Goal: Task Accomplishment & Management: Complete application form

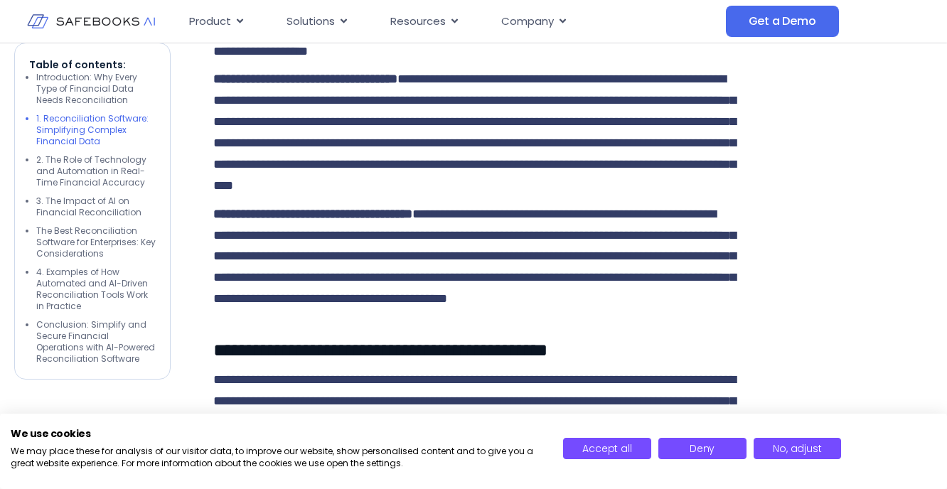
scroll to position [2274, 0]
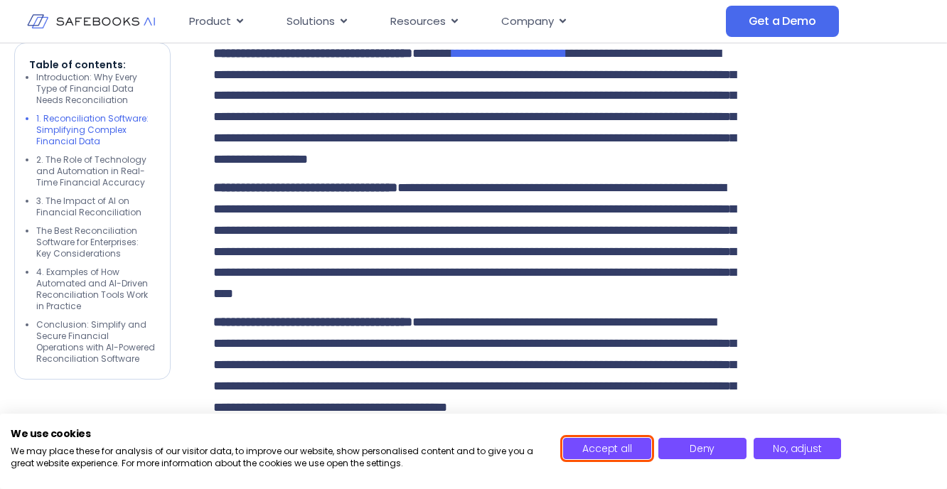
click at [614, 449] on span "Accept all" at bounding box center [606, 449] width 49 height 14
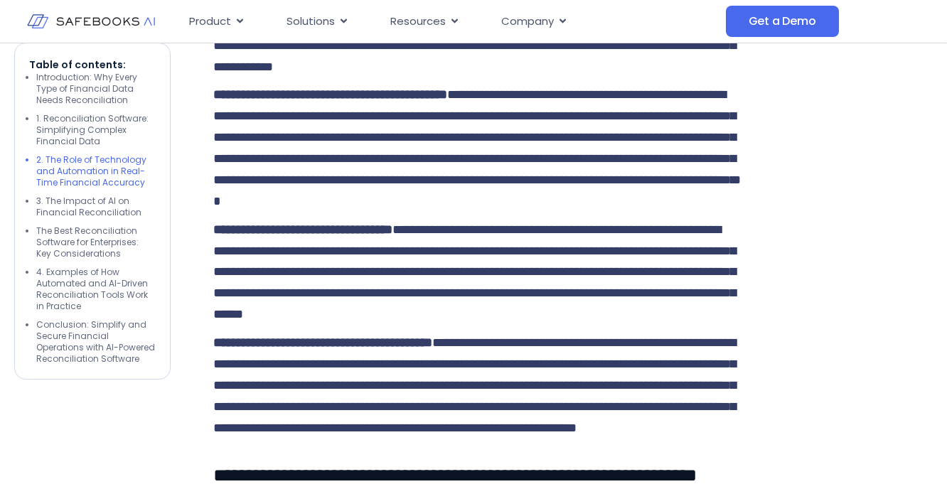
scroll to position [2896, 0]
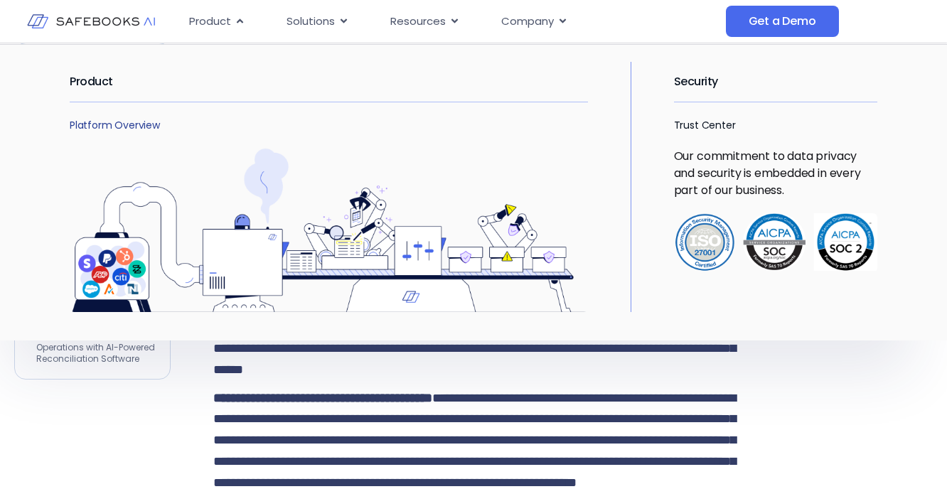
click at [107, 122] on link "Platform Overview" at bounding box center [115, 125] width 90 height 14
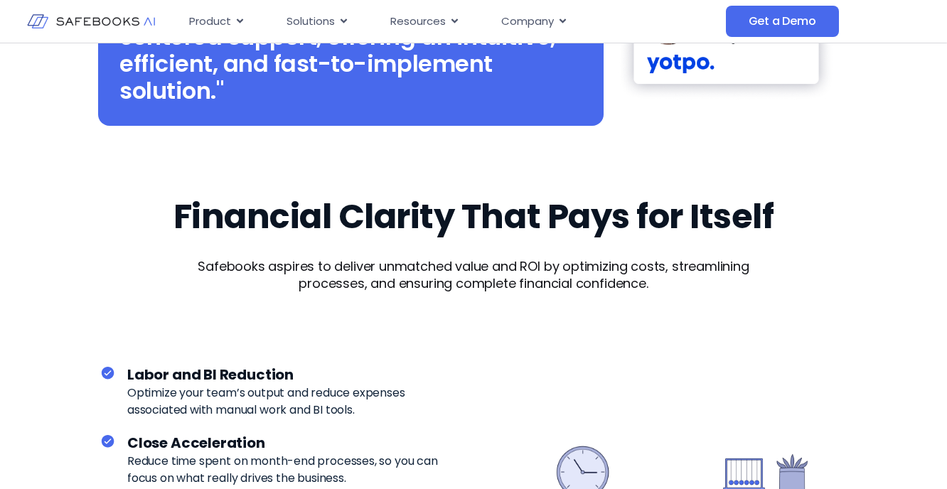
scroll to position [3655, 0]
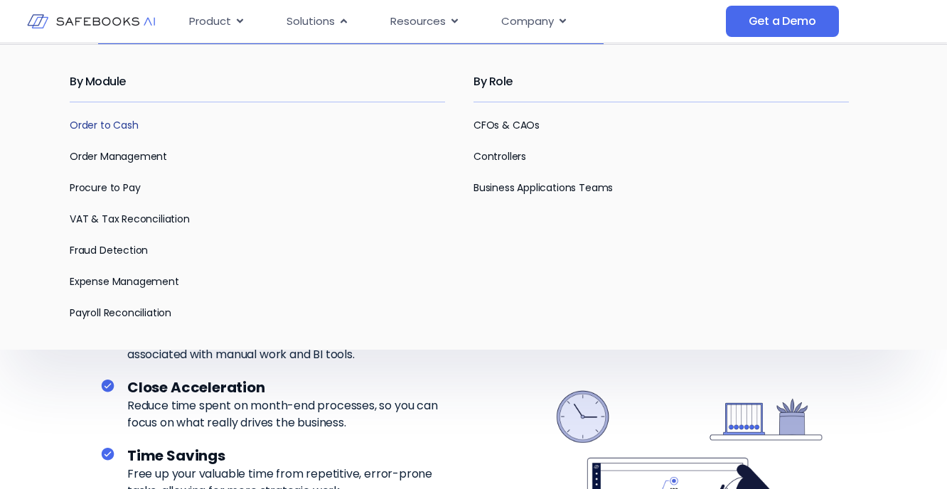
click at [127, 123] on link "Order to Cash" at bounding box center [104, 125] width 69 height 14
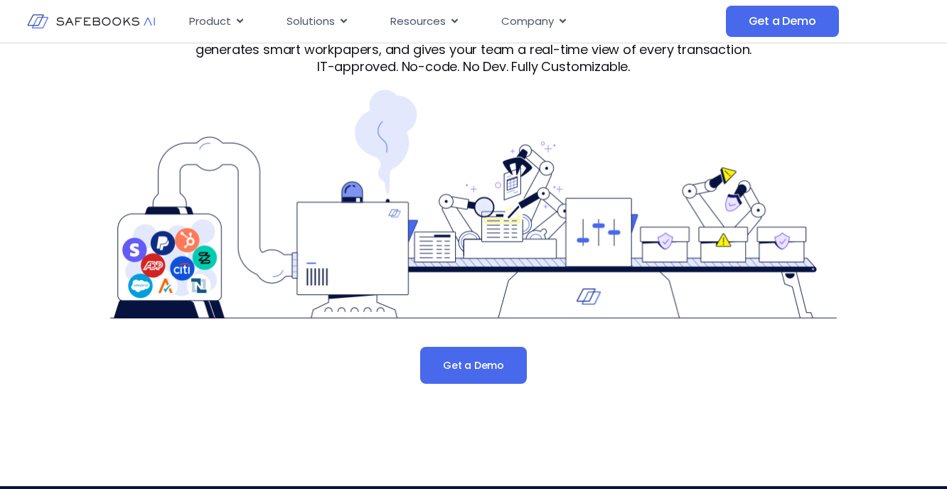
scroll to position [21, 0]
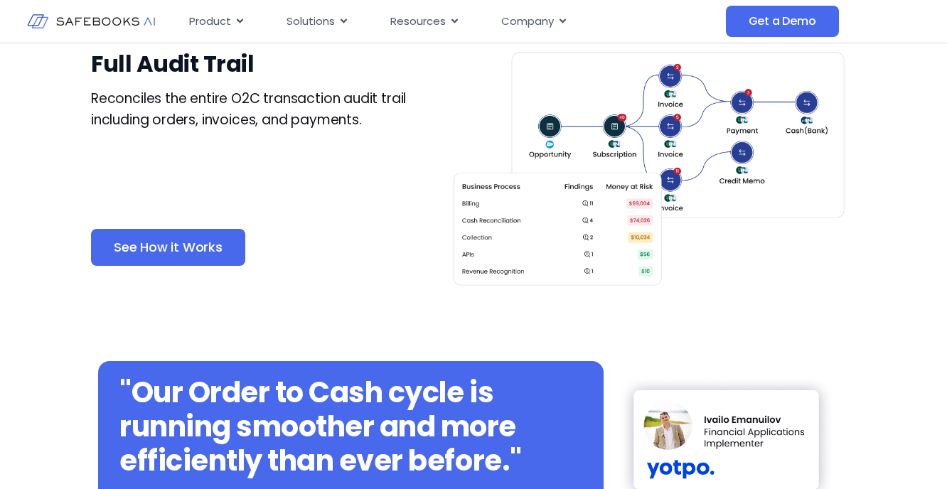
scroll to position [954, 0]
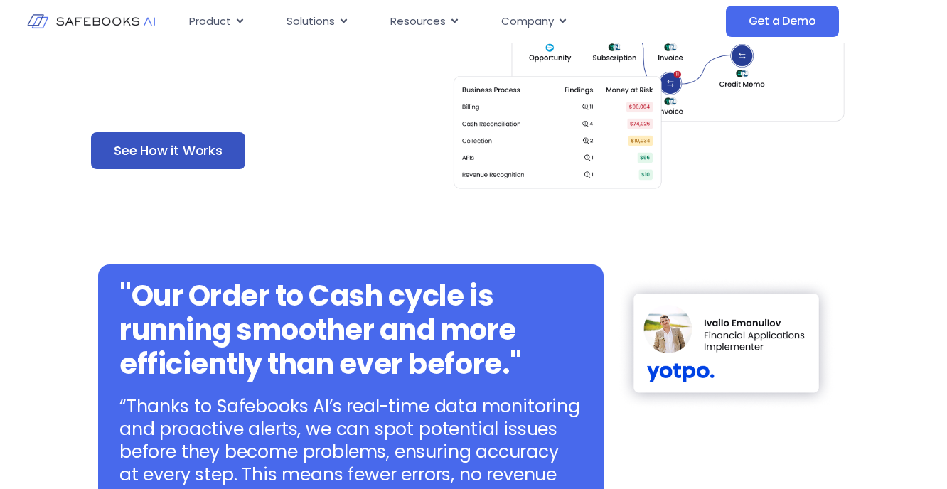
click at [205, 134] on link "See How it Works" at bounding box center [168, 150] width 154 height 37
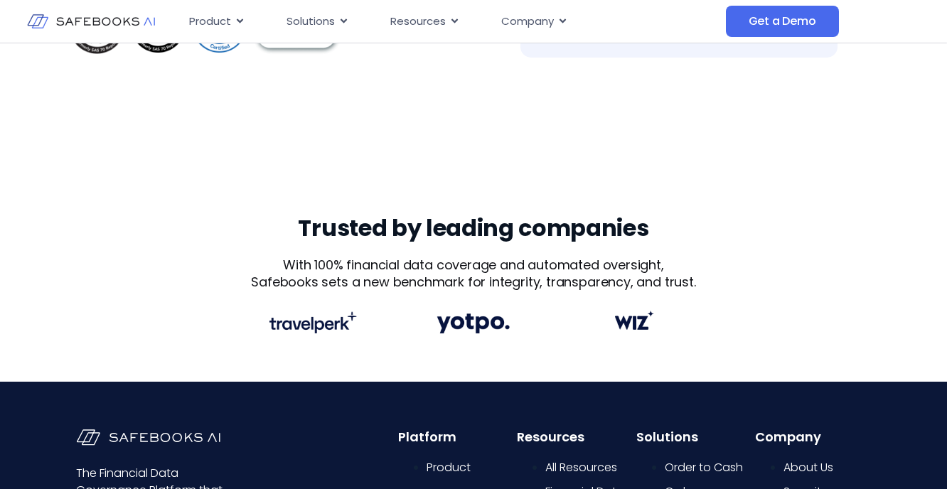
scroll to position [500, 0]
